Goal: Information Seeking & Learning: Understand process/instructions

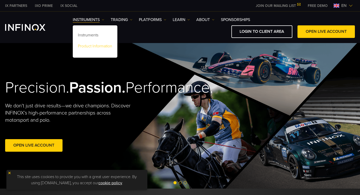
drag, startPoint x: 0, startPoint y: 0, endPoint x: 99, endPoint y: 44, distance: 108.4
click at [99, 44] on link "Product Information" at bounding box center [95, 46] width 45 height 11
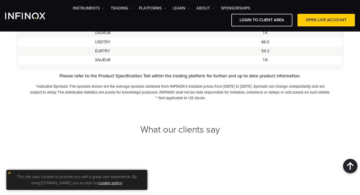
scroll to position [538, 0]
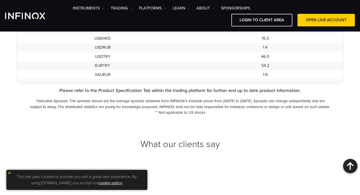
click at [99, 68] on td "EURTRY" at bounding box center [102, 65] width 171 height 9
click at [100, 57] on td "USDTRY" at bounding box center [102, 56] width 171 height 9
click at [92, 10] on link "Instruments" at bounding box center [88, 8] width 31 height 6
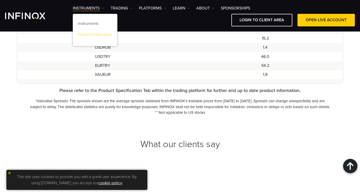
click at [90, 35] on link "Product Information" at bounding box center [95, 35] width 45 height 11
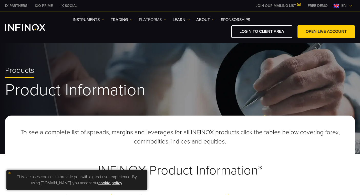
click at [153, 21] on link "PLATFORMS" at bounding box center [152, 20] width 27 height 6
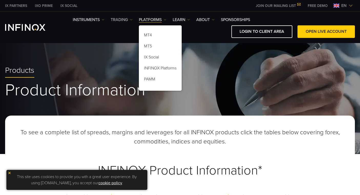
click at [121, 20] on link "TRADING" at bounding box center [122, 20] width 22 height 6
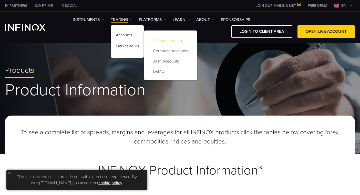
click at [164, 39] on link "Account funding" at bounding box center [170, 41] width 43 height 10
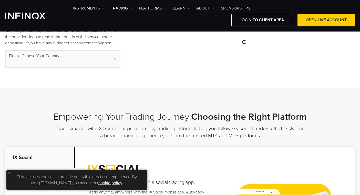
click at [101, 60] on select at bounding box center [62, 58] width 115 height 17
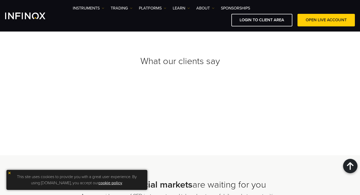
scroll to position [486, 0]
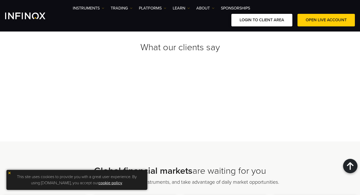
click at [256, 17] on link "LOGIN TO CLIENT AREA" at bounding box center [261, 20] width 61 height 13
